Goal: Task Accomplishment & Management: Manage account settings

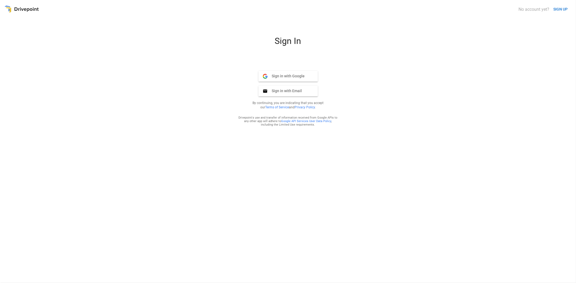
click at [296, 91] on span "Sign in with Email" at bounding box center [284, 91] width 35 height 5
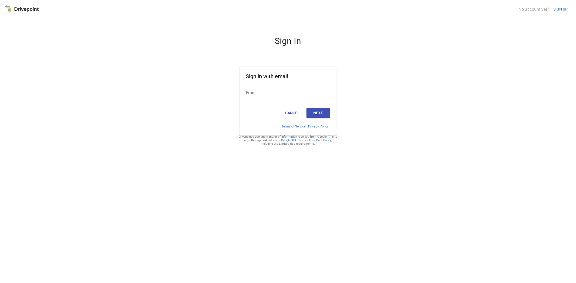
click at [264, 92] on input "Email" at bounding box center [288, 92] width 84 height 7
paste input "**********"
type input "**********"
click at [321, 113] on button "Next" at bounding box center [318, 113] width 24 height 10
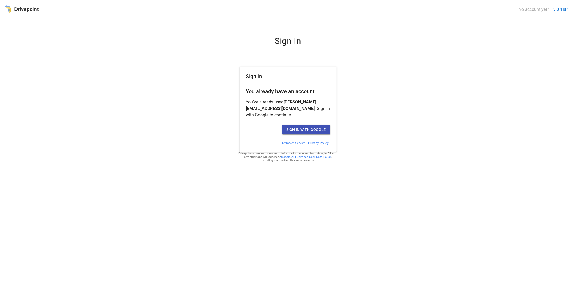
click at [308, 130] on button "Sign in with Google" at bounding box center [306, 130] width 48 height 10
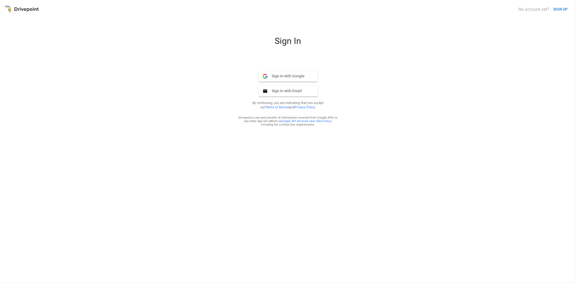
click at [291, 89] on span "Sign in with Email" at bounding box center [284, 91] width 35 height 5
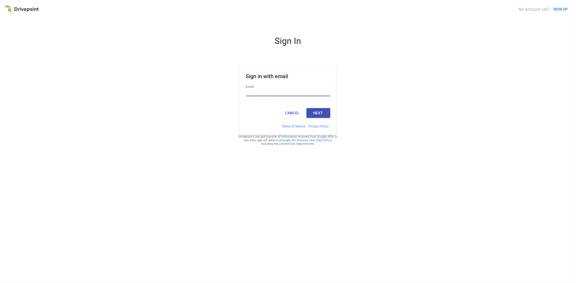
click at [254, 91] on input "Email" at bounding box center [288, 92] width 84 height 7
paste input "**********"
type input "**********"
click at [319, 112] on button "Next" at bounding box center [318, 113] width 24 height 10
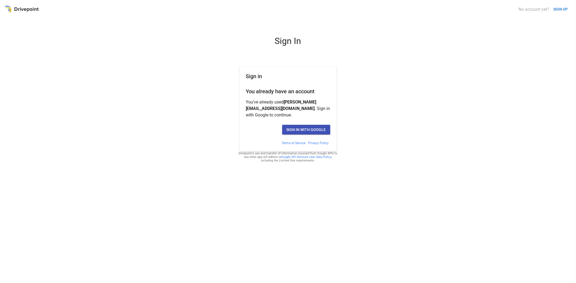
click at [318, 126] on button "Sign in with Google" at bounding box center [306, 130] width 48 height 10
click at [307, 128] on button "Sign in with Google" at bounding box center [306, 130] width 48 height 10
click at [309, 127] on button "Sign in with Google" at bounding box center [306, 130] width 48 height 10
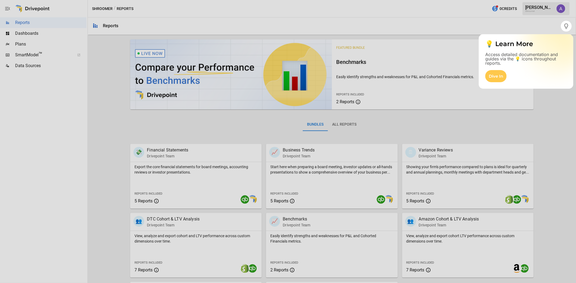
click at [543, 117] on div at bounding box center [288, 158] width 576 height 252
click at [26, 33] on div at bounding box center [288, 158] width 576 height 252
click at [34, 33] on div at bounding box center [288, 158] width 576 height 252
click at [497, 77] on div "Dive In" at bounding box center [495, 76] width 21 height 12
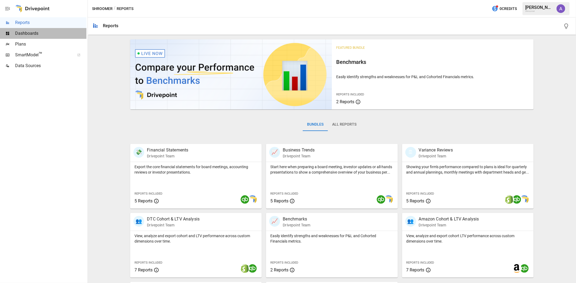
click at [31, 35] on span "Dashboards" at bounding box center [50, 33] width 71 height 6
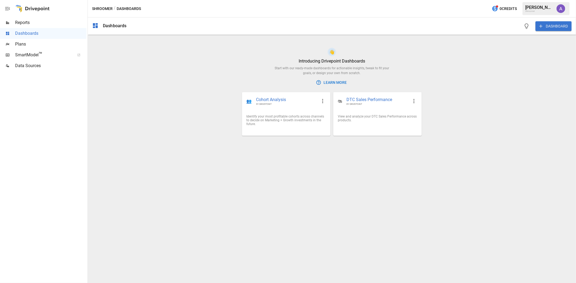
click at [27, 46] on span "Plans" at bounding box center [50, 44] width 71 height 6
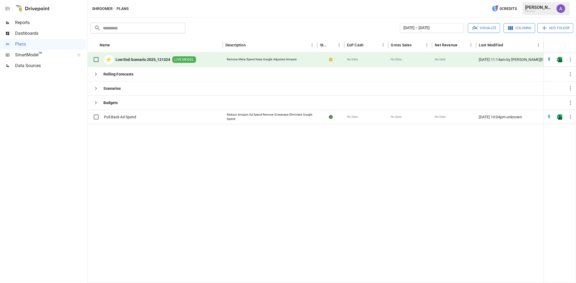
click at [185, 57] on span "LIVE MODEL" at bounding box center [184, 59] width 24 height 5
click at [180, 60] on span "LIVE MODEL" at bounding box center [184, 59] width 24 height 5
click at [185, 59] on span "LIVE MODEL" at bounding box center [184, 59] width 24 height 5
